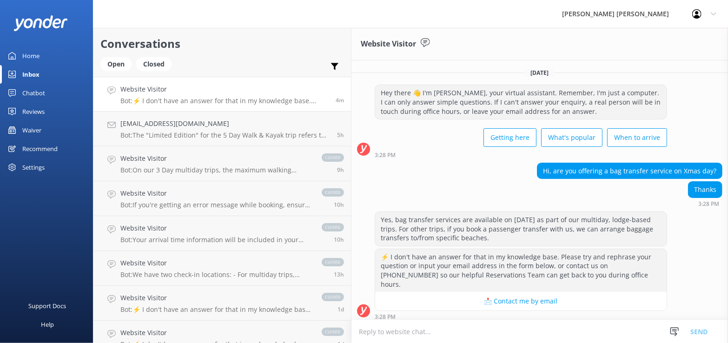
click at [40, 72] on link "Inbox" at bounding box center [46, 74] width 93 height 19
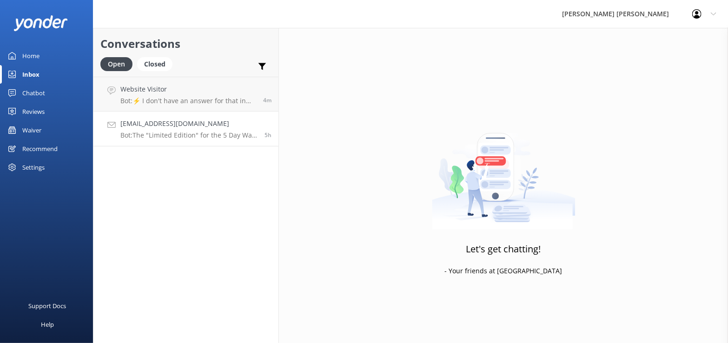
click at [165, 134] on p "Bot: The "Limited Edition" for the 5 Day Walk & Kayak trip refers to a specific…" at bounding box center [188, 135] width 137 height 8
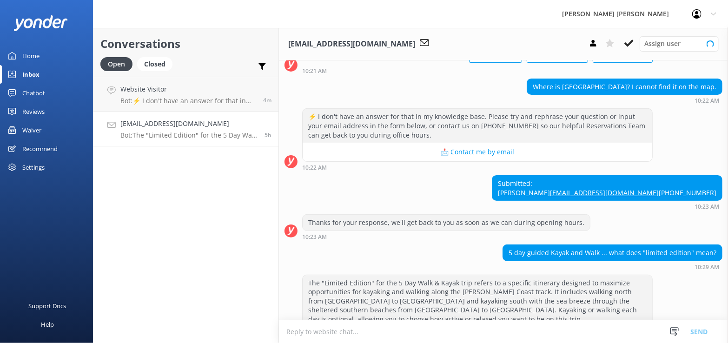
scroll to position [121, 0]
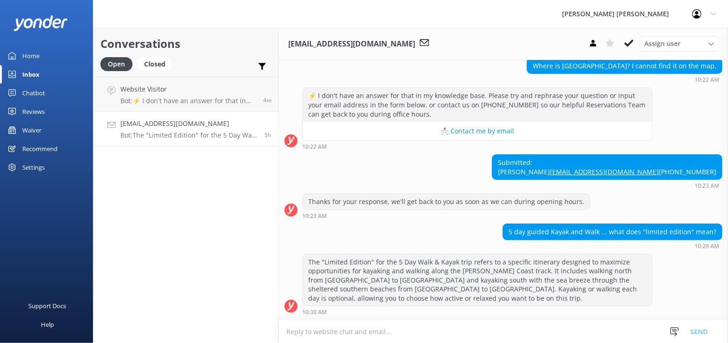
click at [296, 333] on textarea at bounding box center [503, 331] width 449 height 23
type textarea "Email sent"
click at [696, 331] on button "Send" at bounding box center [698, 331] width 35 height 23
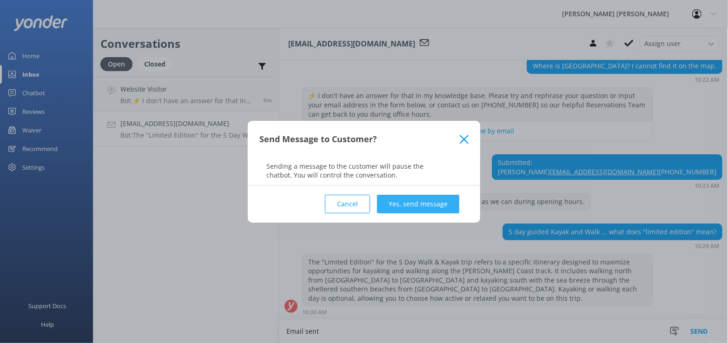
click at [425, 201] on button "Yes, send message" at bounding box center [418, 204] width 82 height 19
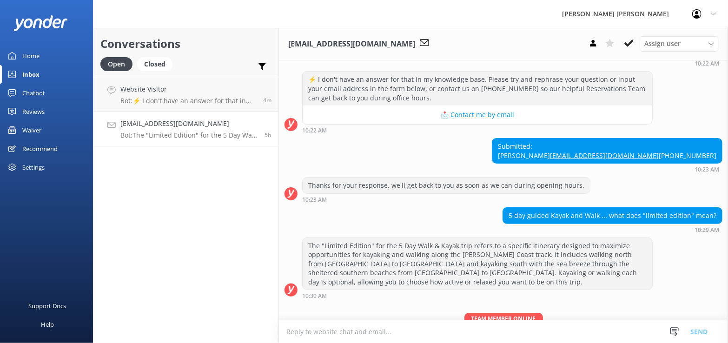
scroll to position [181, 0]
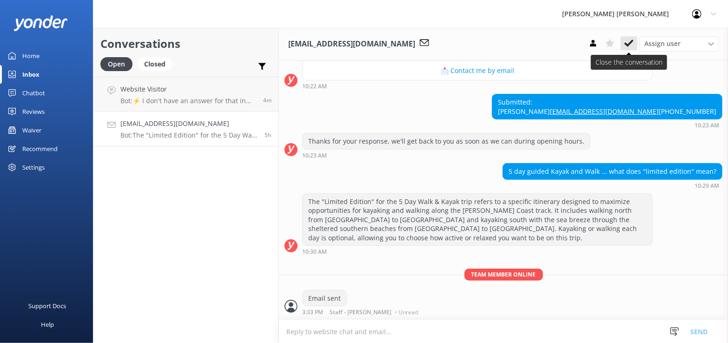
click at [632, 43] on icon at bounding box center [628, 43] width 9 height 9
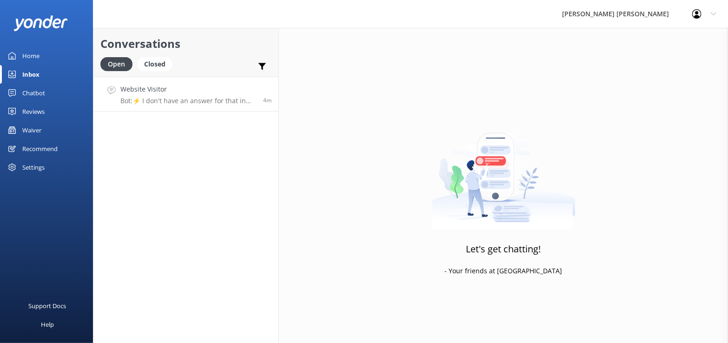
click at [194, 99] on p "Bot: ⚡ I don't have an answer for that in my knowledge base. Please try and rep…" at bounding box center [188, 101] width 136 height 8
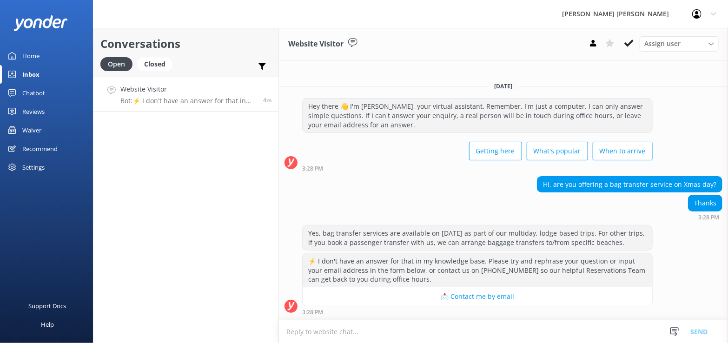
click at [299, 336] on textarea at bounding box center [503, 331] width 449 height 23
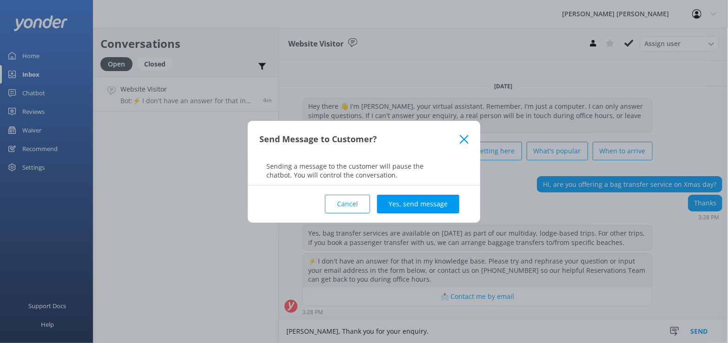
click at [462, 139] on use at bounding box center [464, 139] width 9 height 9
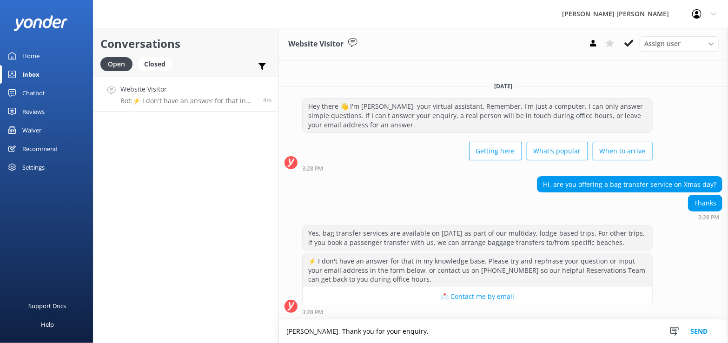
click at [411, 334] on textarea "[PERSON_NAME], Thank you for your enquiry." at bounding box center [503, 331] width 449 height 23
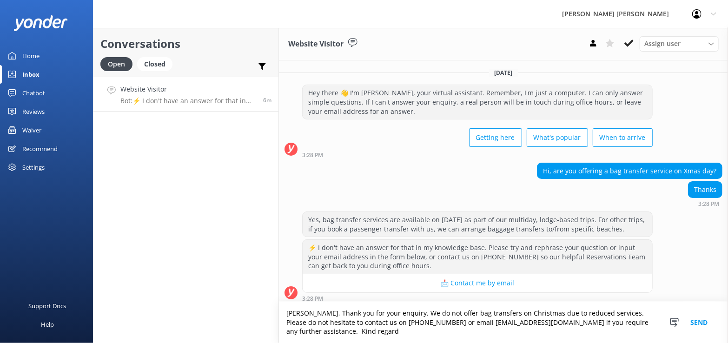
scroll to position [3, 0]
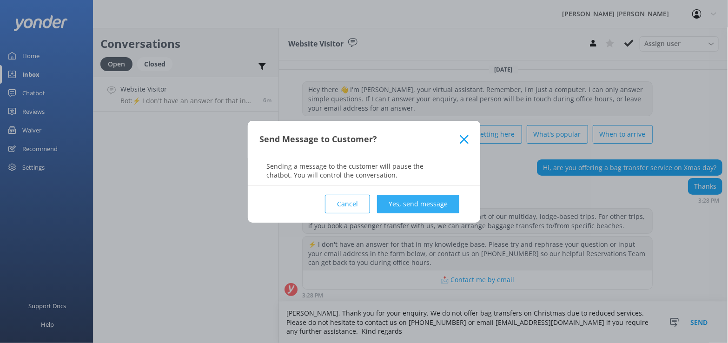
type textarea "[PERSON_NAME], Thank you for your enquiry. We do not offer bag transfers on Chr…"
click at [425, 204] on button "Yes, send message" at bounding box center [418, 204] width 82 height 19
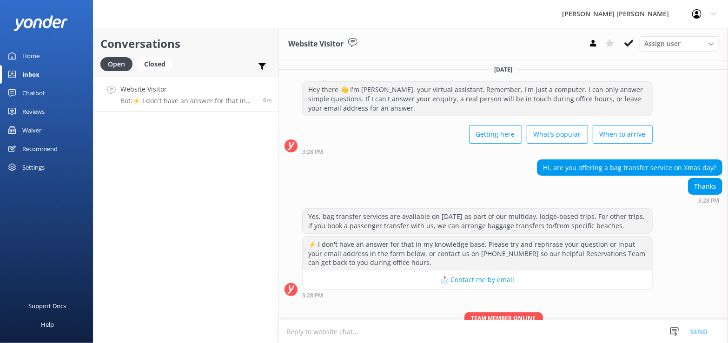
scroll to position [63, 0]
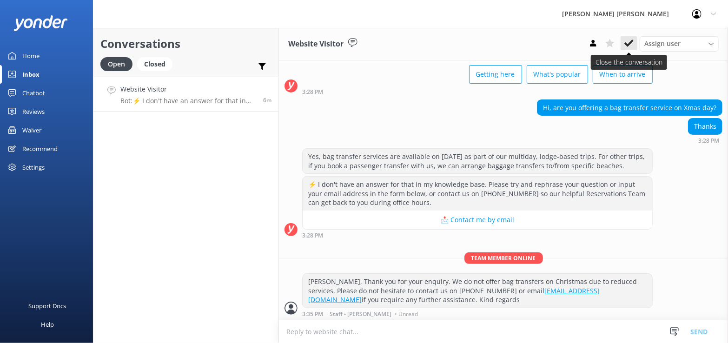
click at [629, 44] on use at bounding box center [628, 43] width 9 height 7
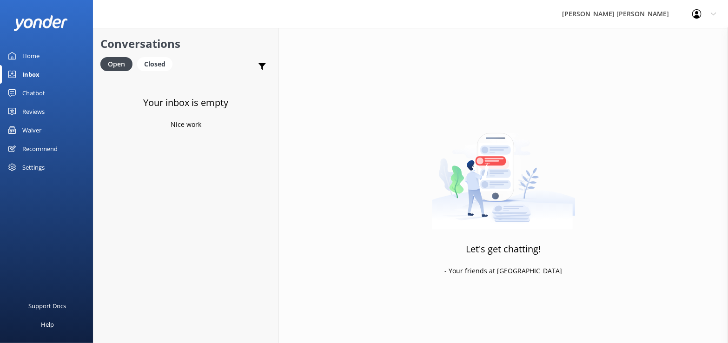
click at [26, 75] on div "Inbox" at bounding box center [30, 74] width 17 height 19
drag, startPoint x: 36, startPoint y: 73, endPoint x: 46, endPoint y: 86, distance: 16.8
click at [36, 73] on div "Inbox" at bounding box center [30, 74] width 17 height 19
click at [39, 130] on div "Waiver" at bounding box center [31, 130] width 19 height 19
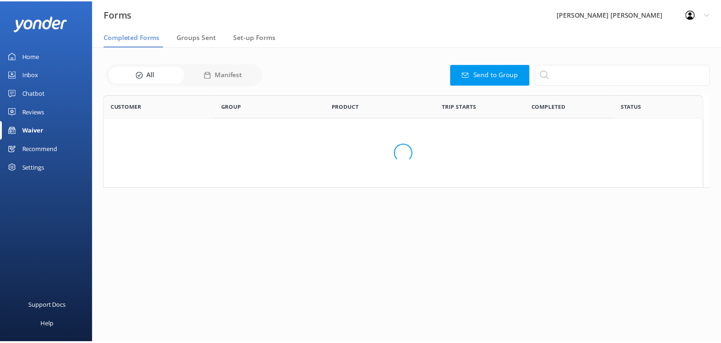
scroll to position [249, 599]
